Goal: Transaction & Acquisition: Purchase product/service

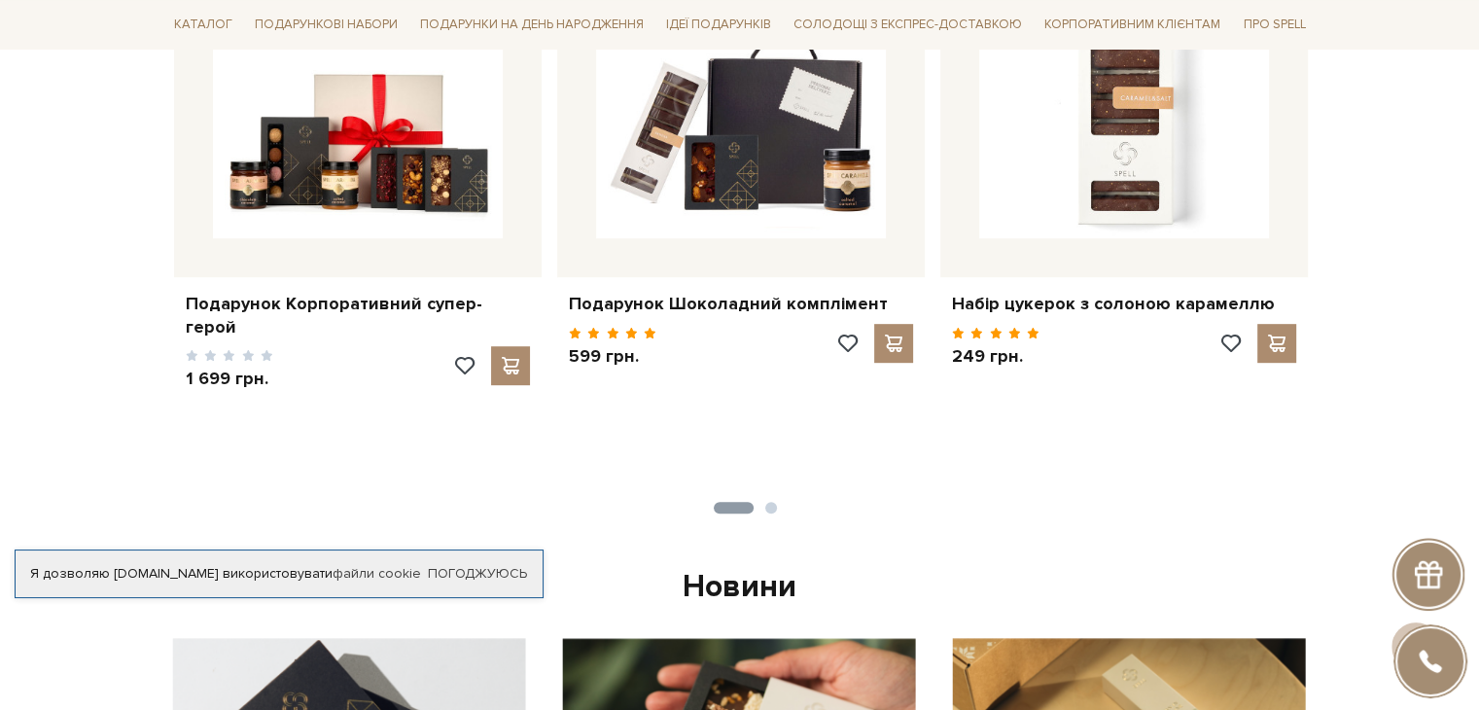
scroll to position [778, 0]
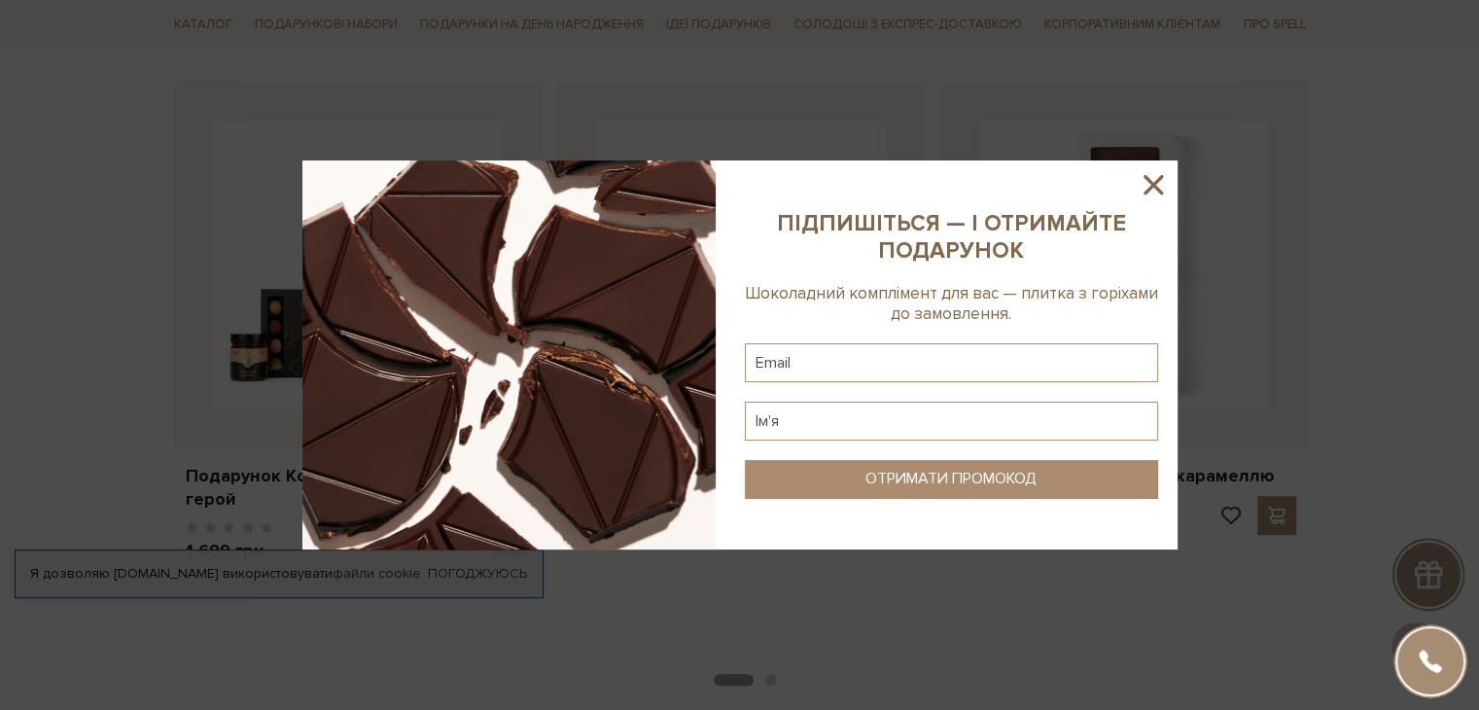
click at [1151, 183] on icon at bounding box center [1152, 184] width 19 height 19
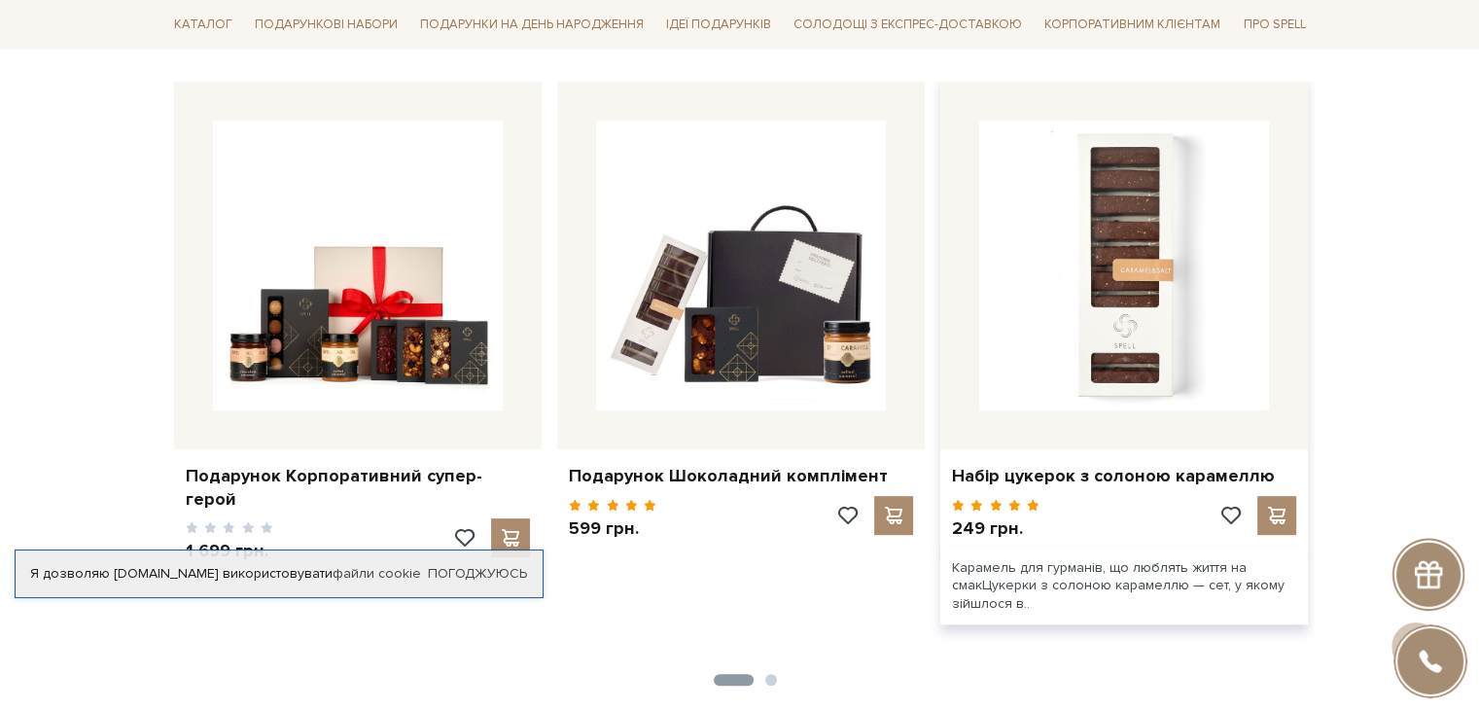
click at [1077, 578] on div "Карамель для гурманів, що люблять життя на смакЦукерки з солоною карамеллю — се…" at bounding box center [1123, 585] width 367 height 77
click at [1267, 512] on span at bounding box center [1276, 515] width 24 height 17
click at [999, 581] on div "Карамель для гурманів, що люблять життя на смакЦукерки з солоною карамеллю — се…" at bounding box center [1123, 585] width 367 height 77
click at [997, 479] on link "Набір цукерок з солоною карамеллю" at bounding box center [1124, 476] width 344 height 22
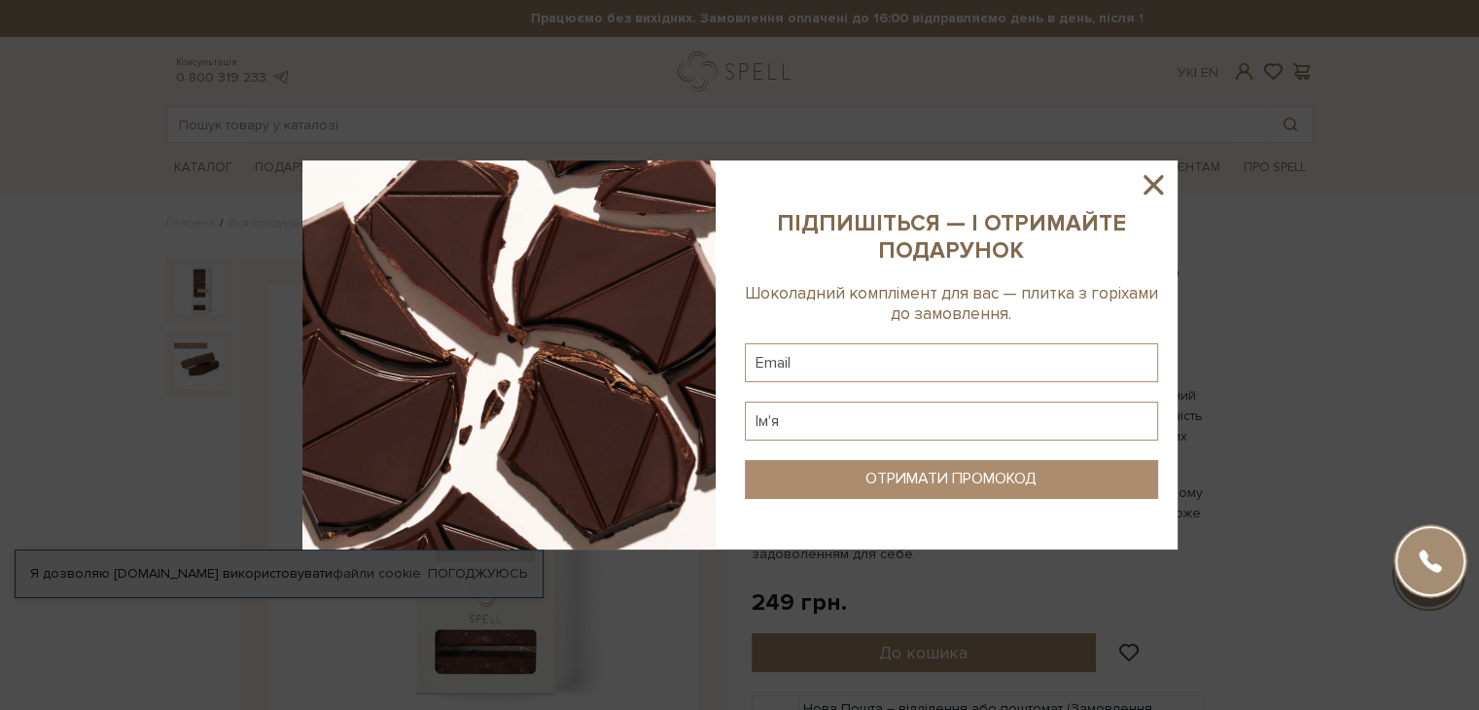
click at [1159, 180] on icon at bounding box center [1153, 184] width 33 height 33
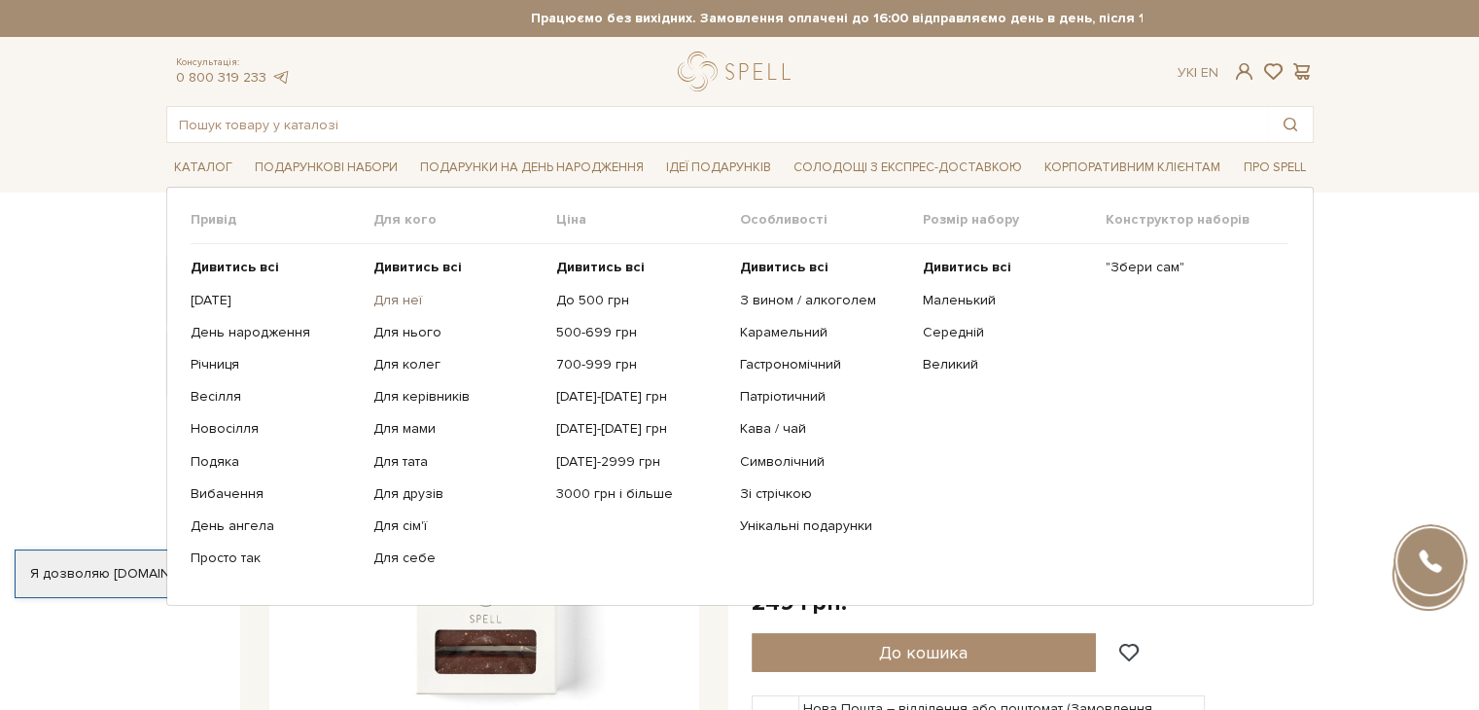
click at [404, 295] on link "Для неї" at bounding box center [457, 300] width 168 height 17
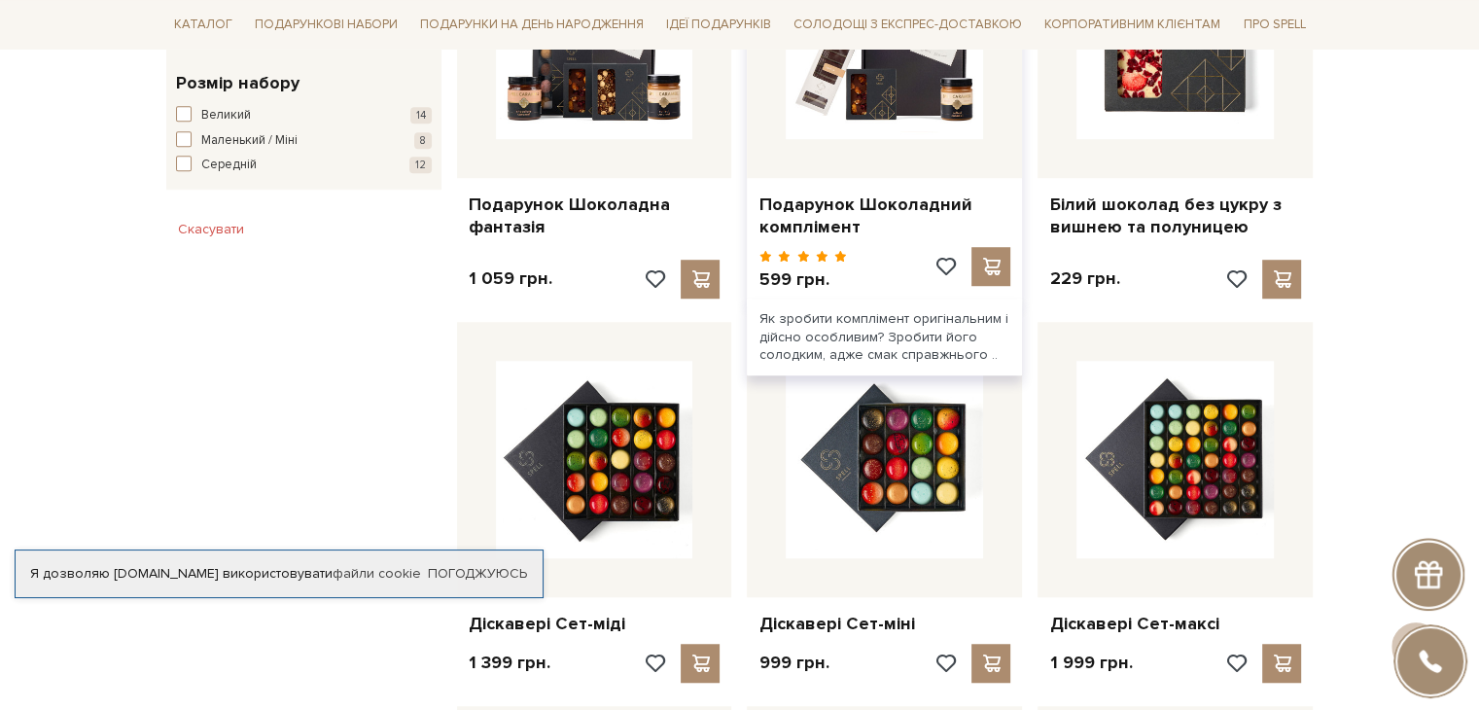
scroll to position [1167, 0]
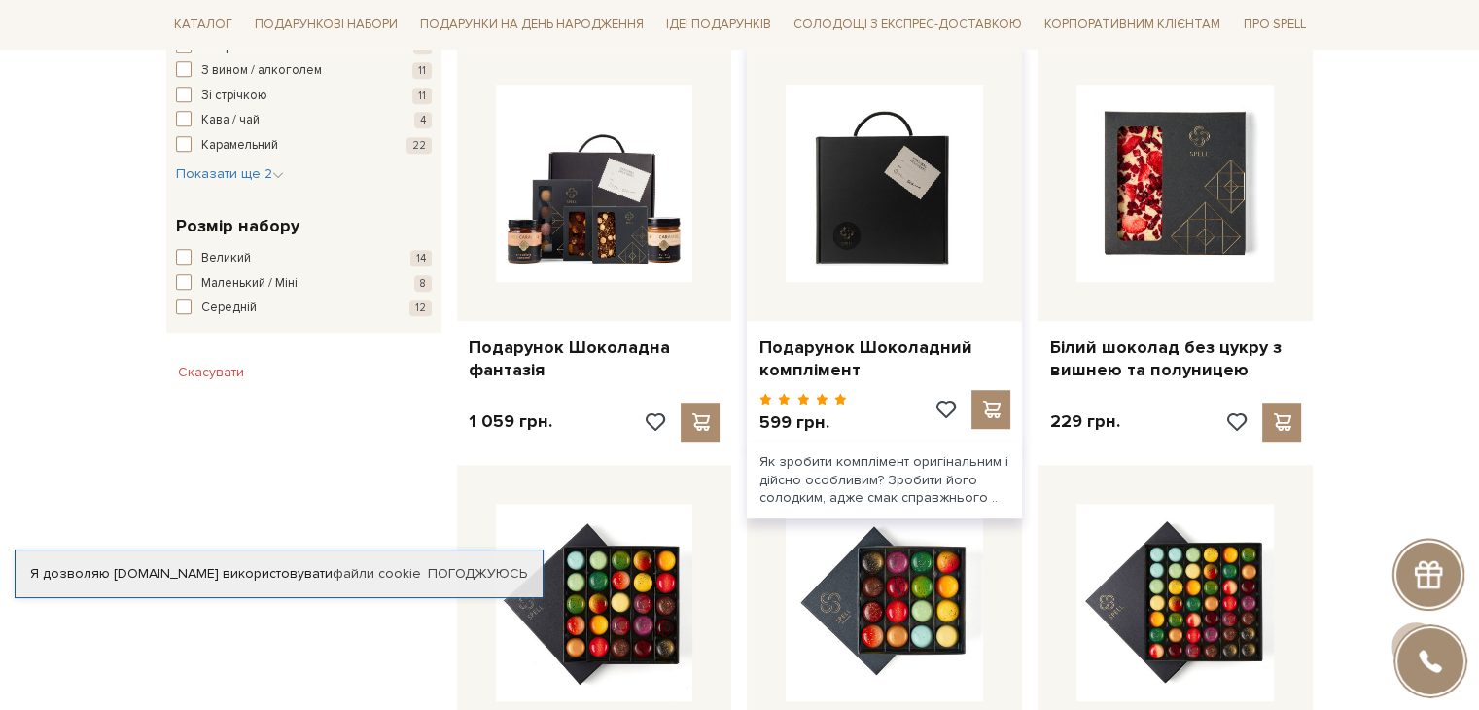
click at [887, 211] on img at bounding box center [884, 183] width 197 height 197
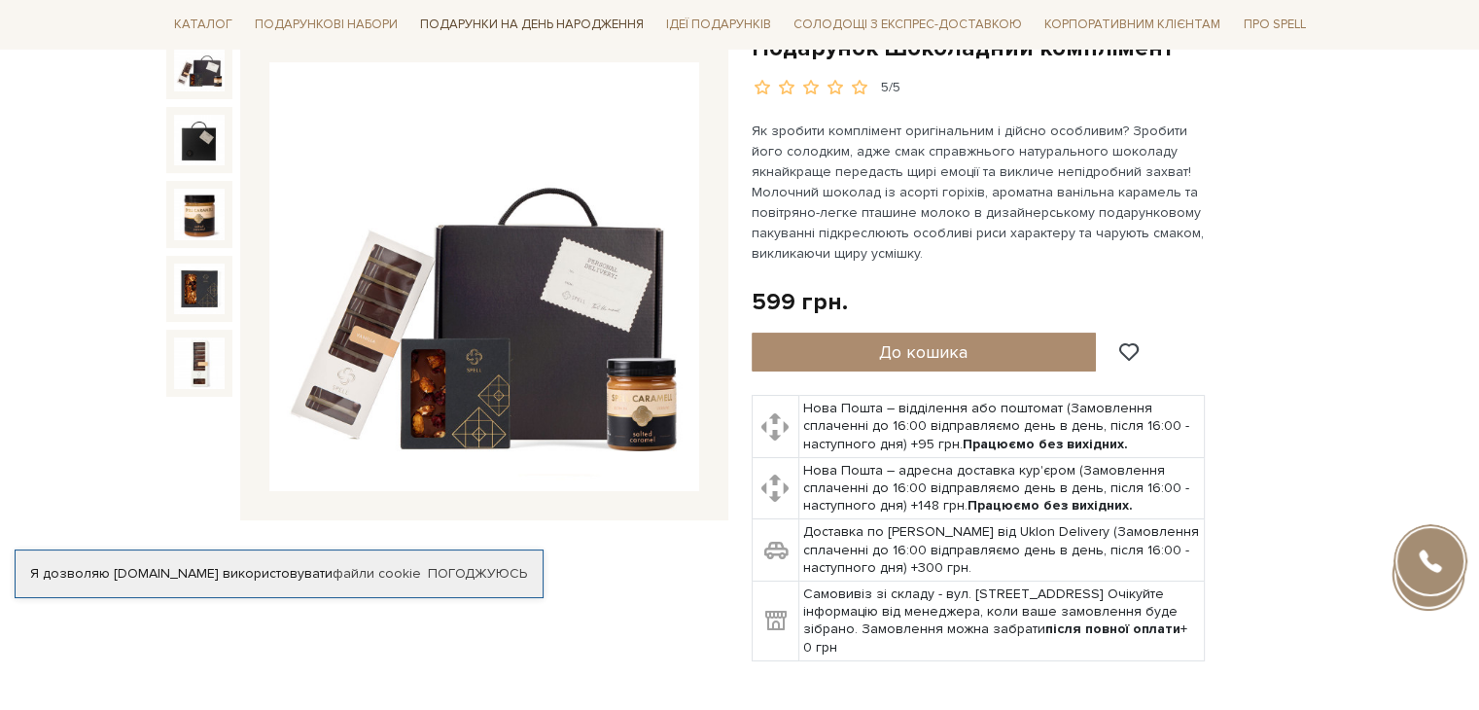
scroll to position [194, 0]
